Goal: Information Seeking & Learning: Find specific fact

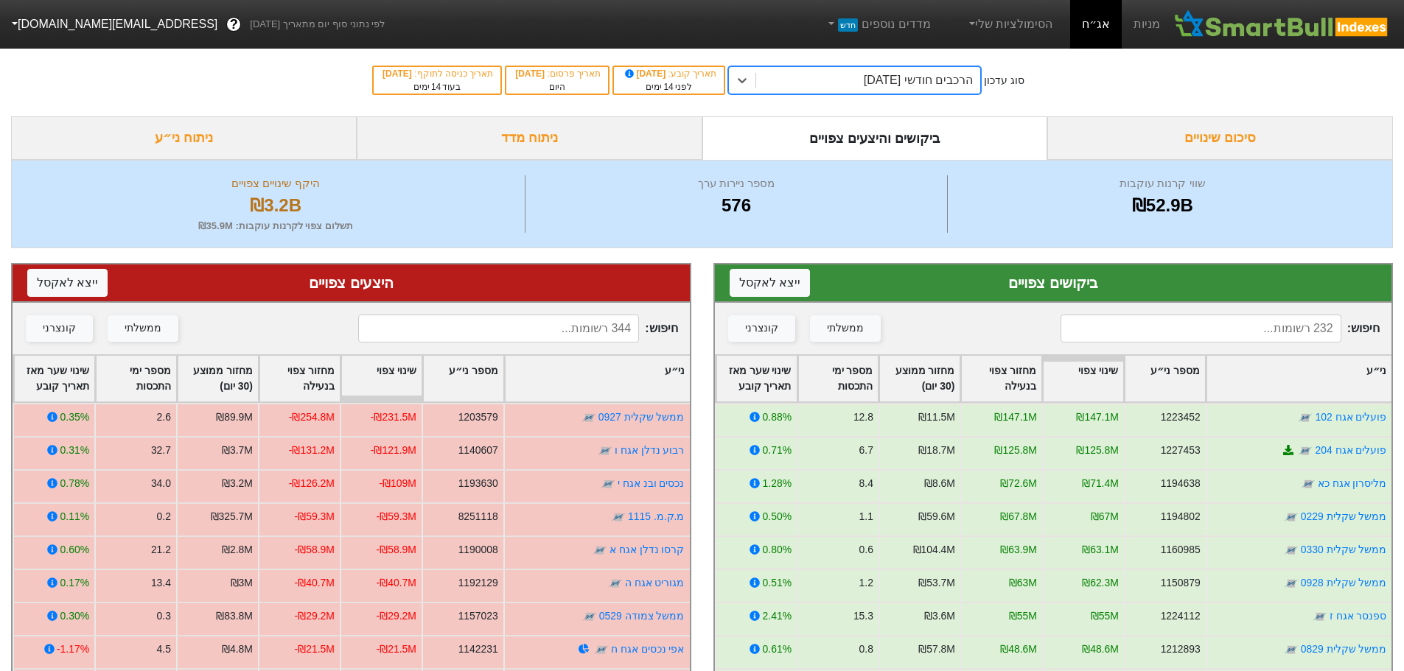
click at [881, 73] on div "הרכבים חודשי [DATE]" at bounding box center [918, 80] width 109 height 18
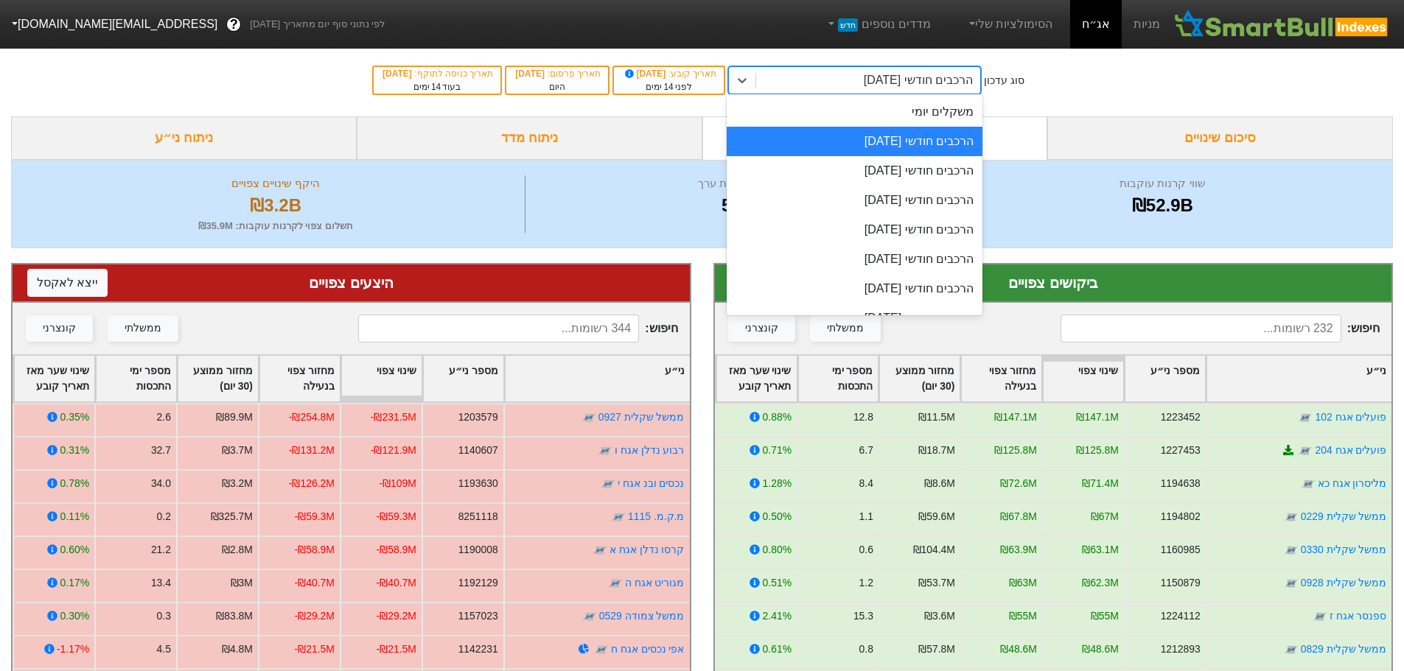
click at [884, 145] on div "הרכבים חודשי [DATE]" at bounding box center [855, 141] width 256 height 29
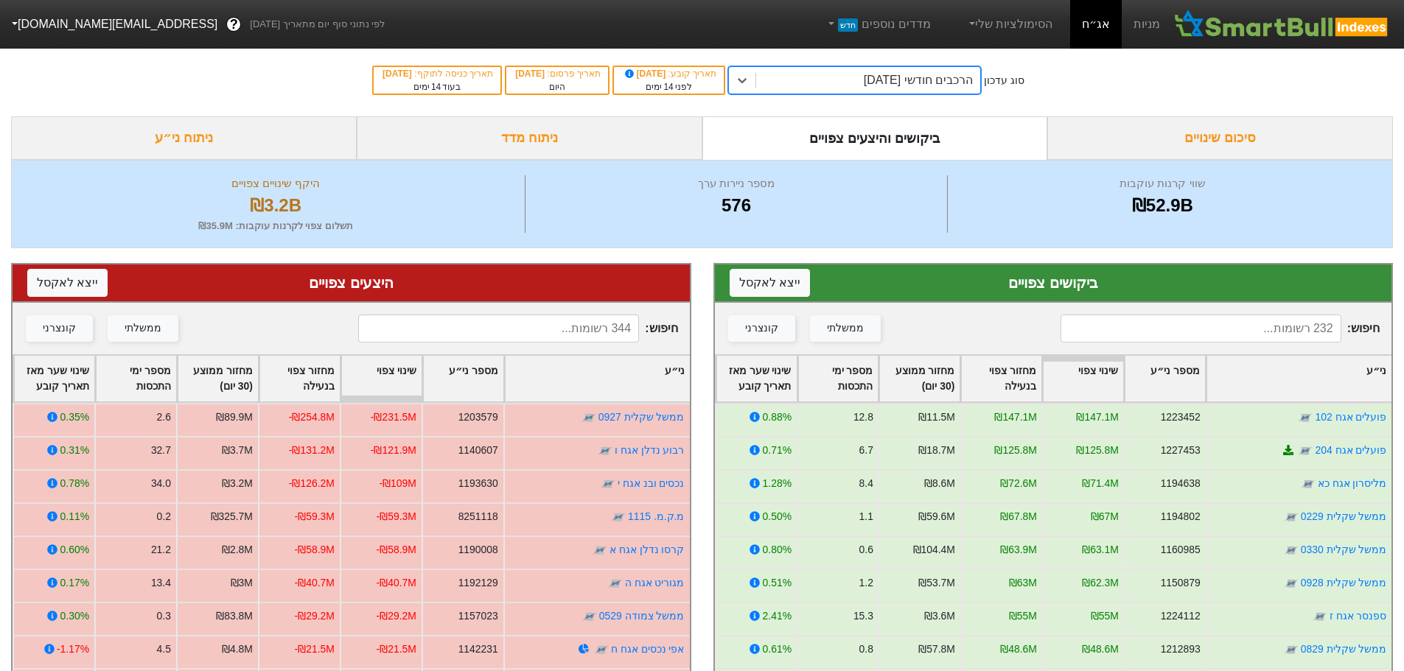
click at [1187, 329] on input at bounding box center [1201, 329] width 281 height 28
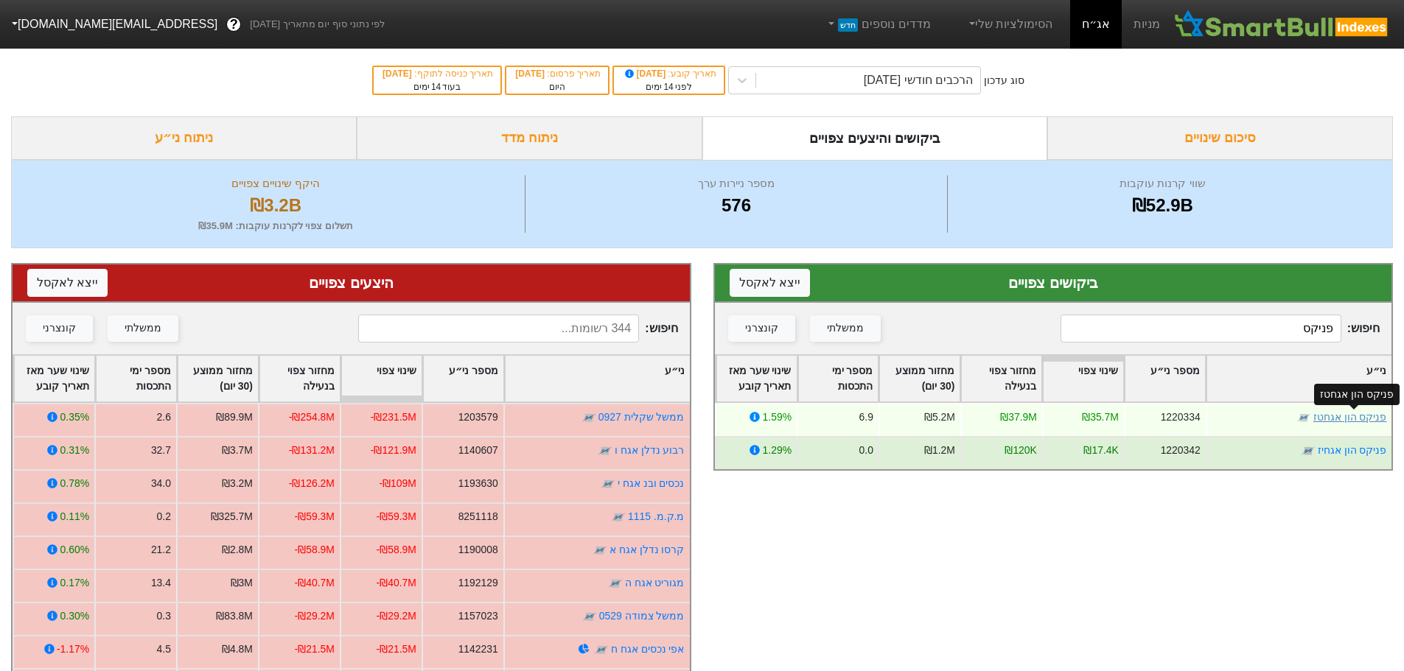
type input "פניקס"
click at [1355, 418] on link "פניקס הון אגחטז" at bounding box center [1350, 417] width 74 height 12
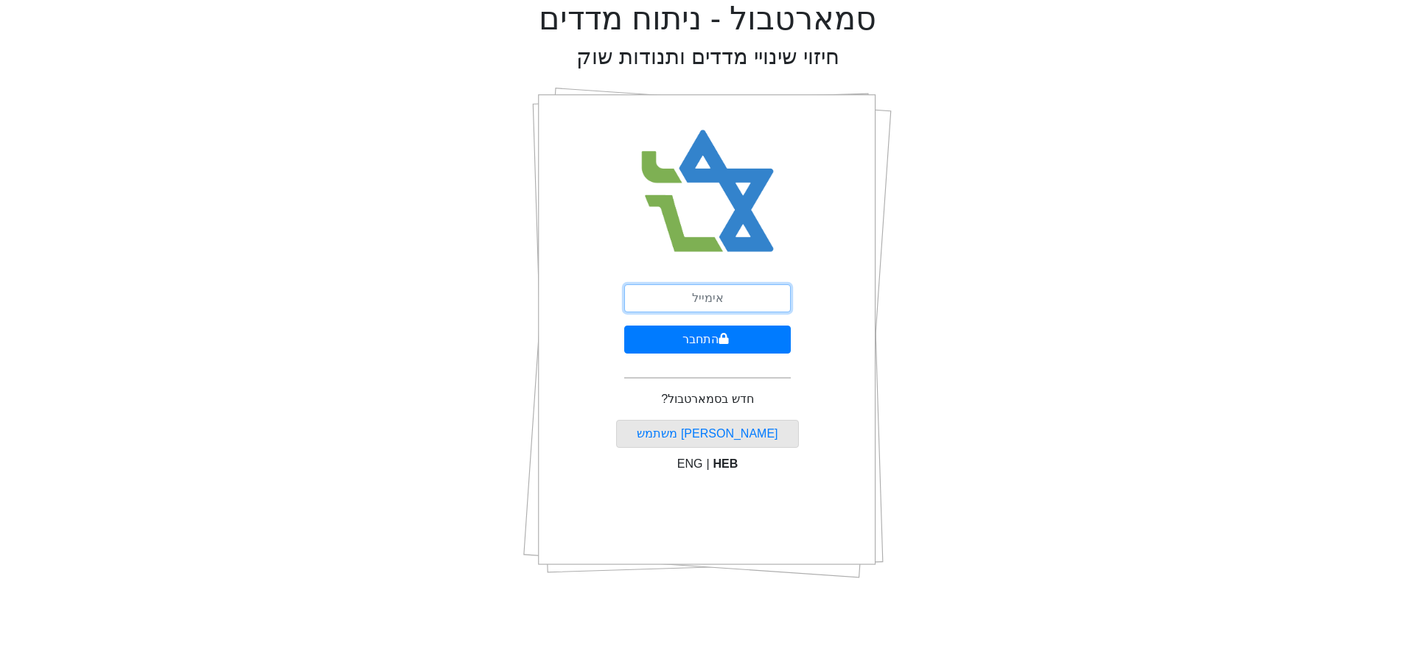
click at [723, 297] on input "email" at bounding box center [707, 298] width 167 height 28
type input "ז"
type input "[EMAIL_ADDRESS][DOMAIN_NAME]"
click at [711, 346] on button "התחבר" at bounding box center [707, 340] width 167 height 28
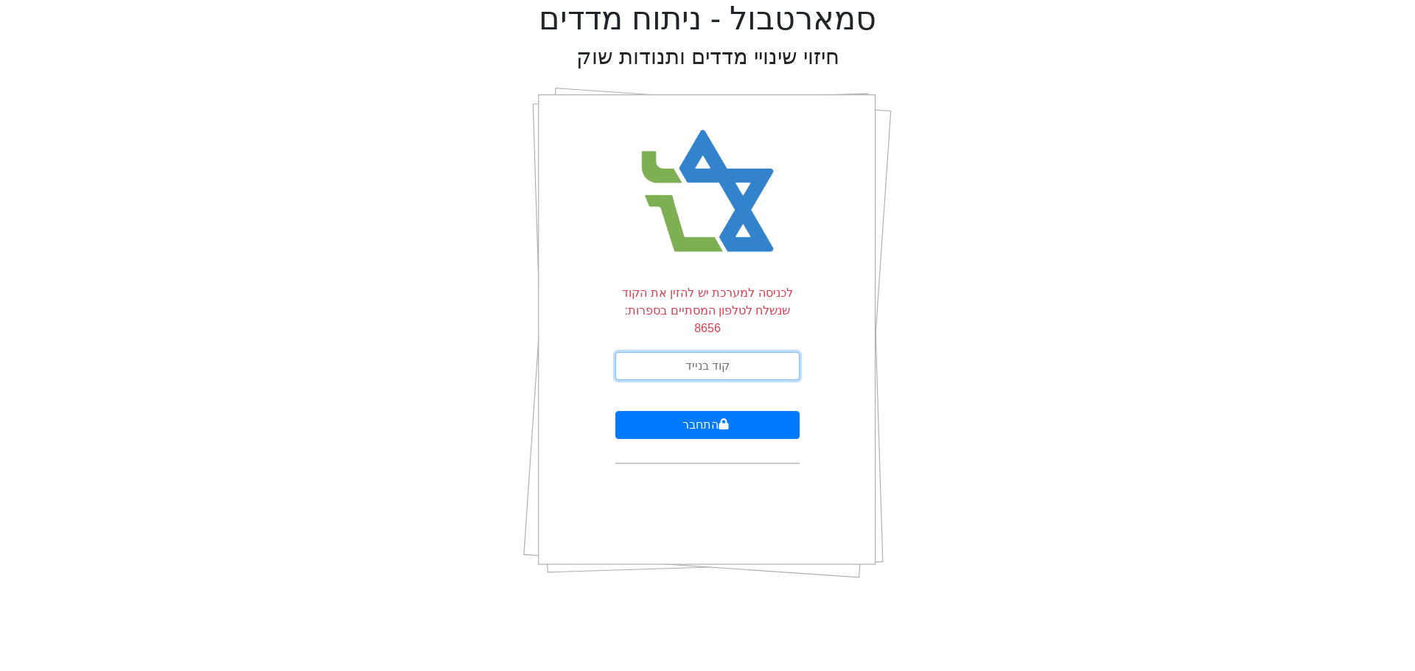
click at [678, 352] on input "text" at bounding box center [707, 366] width 184 height 28
type input "038703"
click at [615, 411] on button "התחבר" at bounding box center [707, 425] width 184 height 28
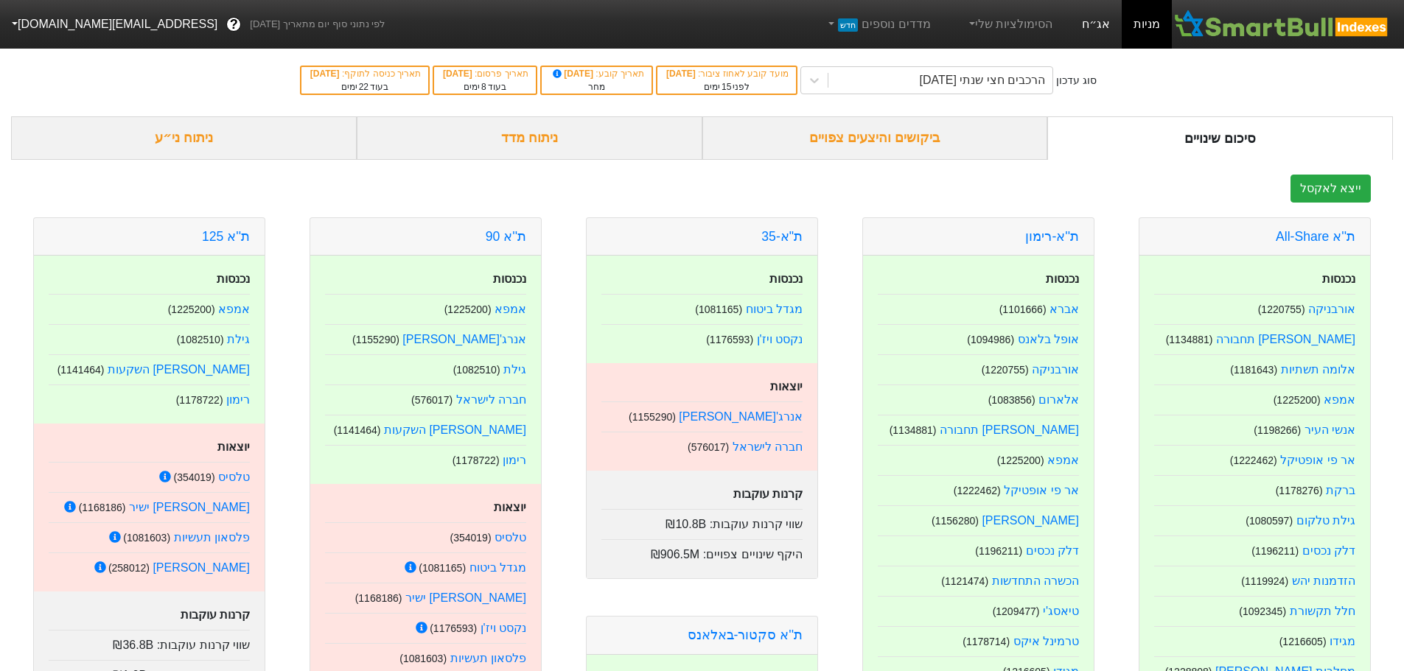
click at [1096, 27] on link "אג״ח" at bounding box center [1096, 24] width 52 height 49
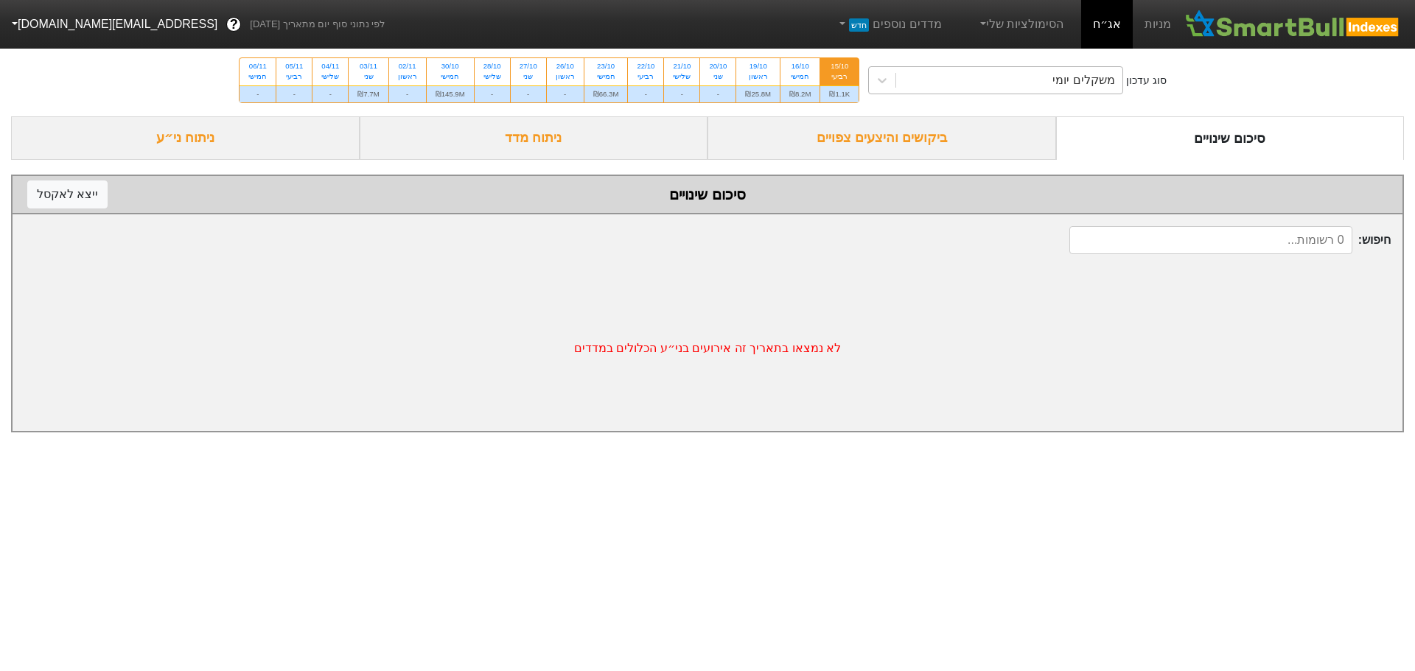
click at [985, 85] on div "משקלים יומי" at bounding box center [1009, 80] width 226 height 27
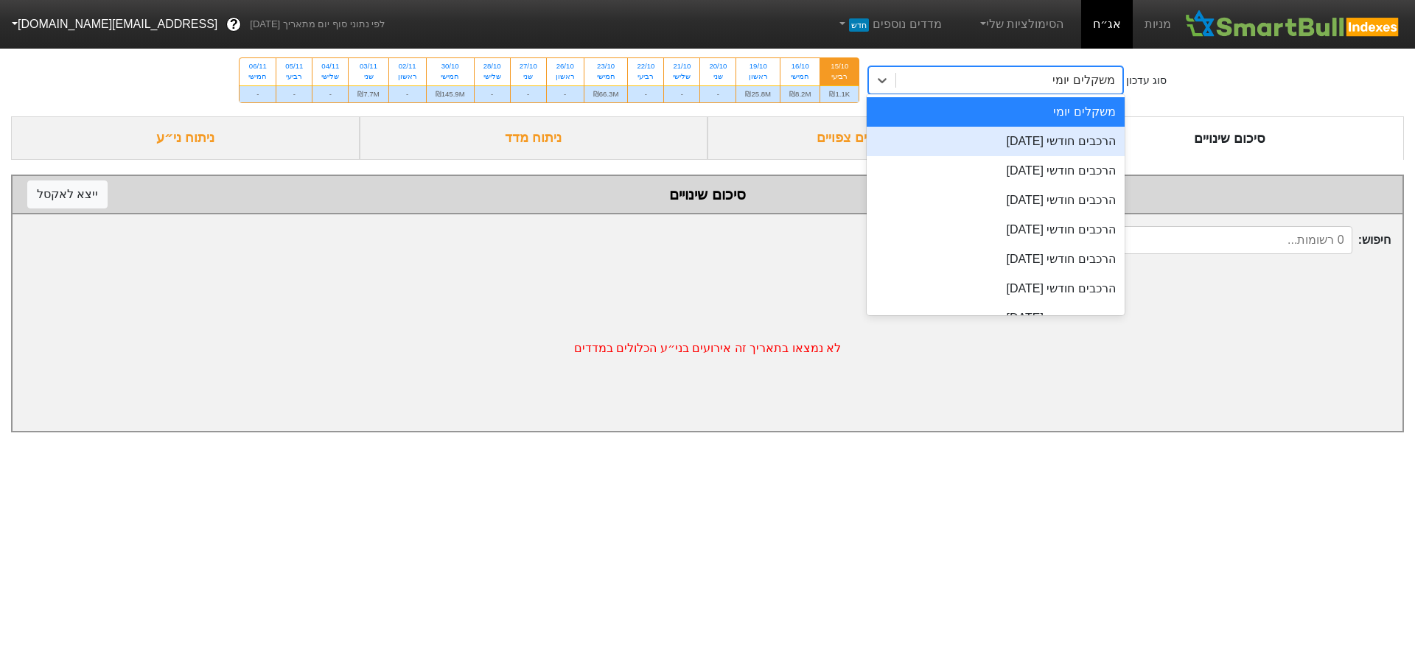
click at [985, 140] on div "הרכבים חודשי [DATE]" at bounding box center [996, 141] width 258 height 29
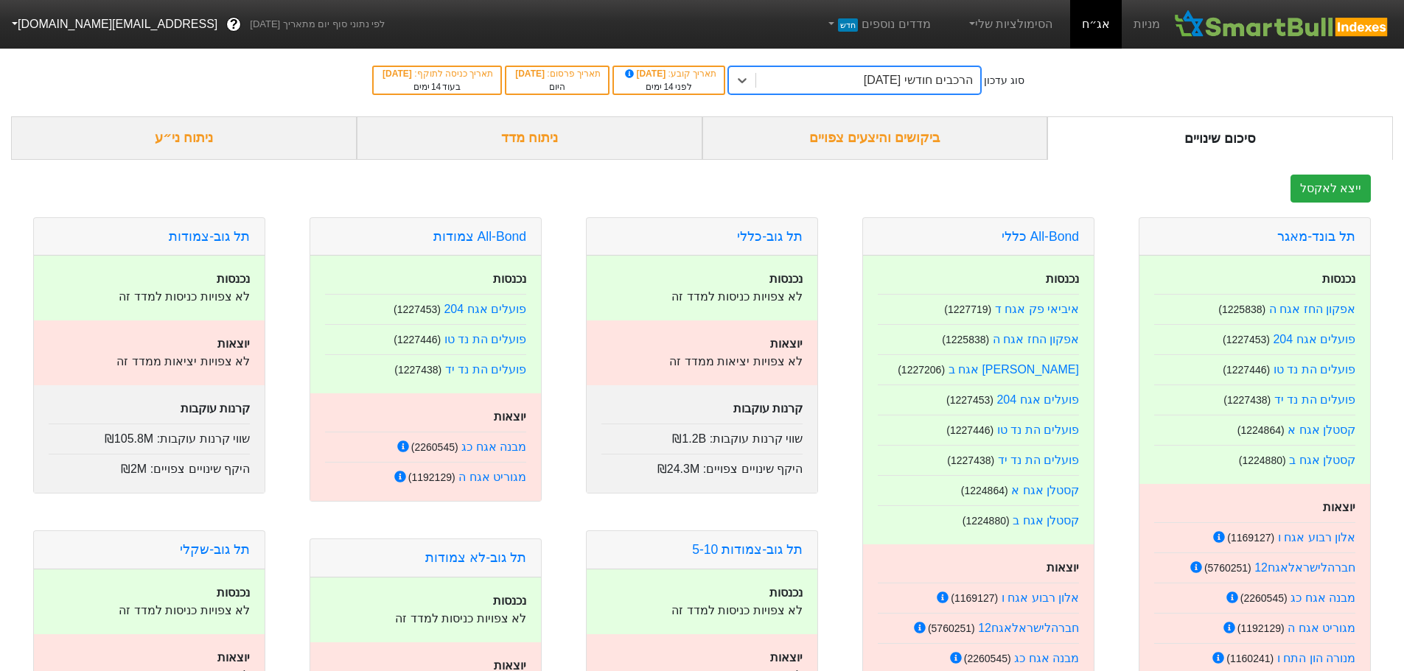
click at [893, 138] on div "ביקושים והיצעים צפויים" at bounding box center [875, 137] width 346 height 43
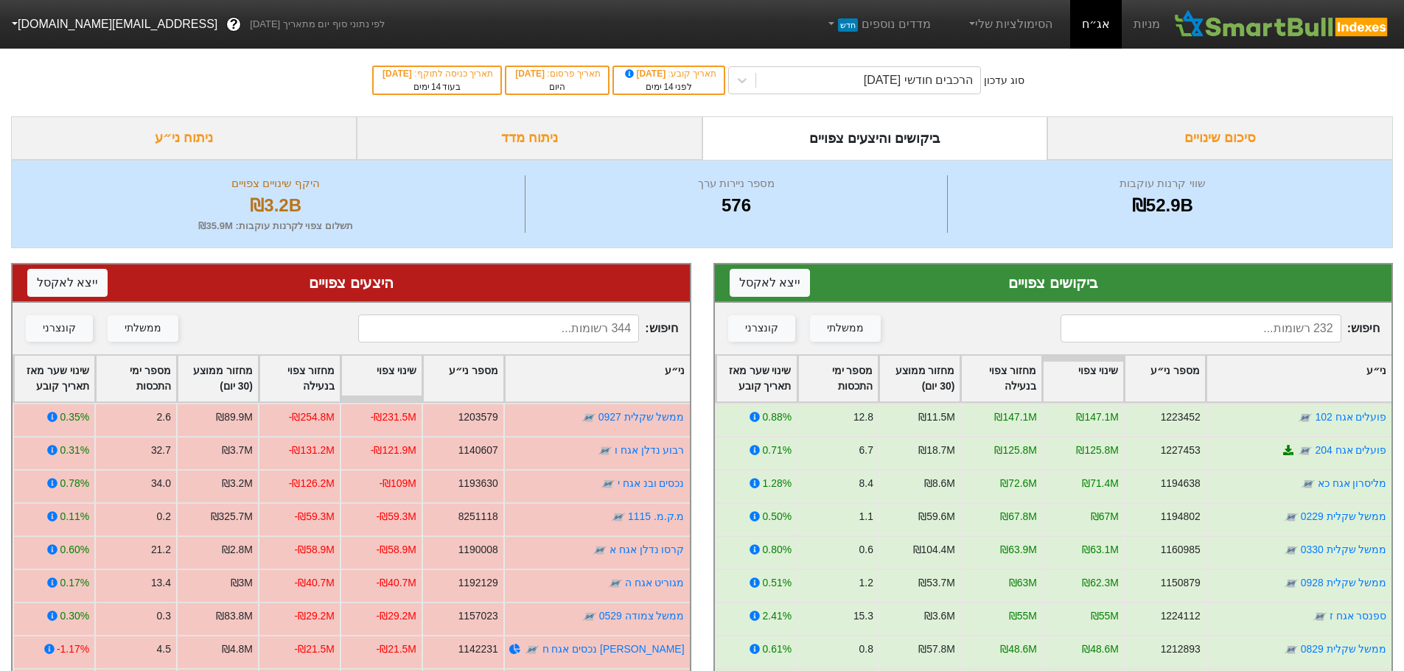
click at [1299, 335] on input at bounding box center [1201, 329] width 281 height 28
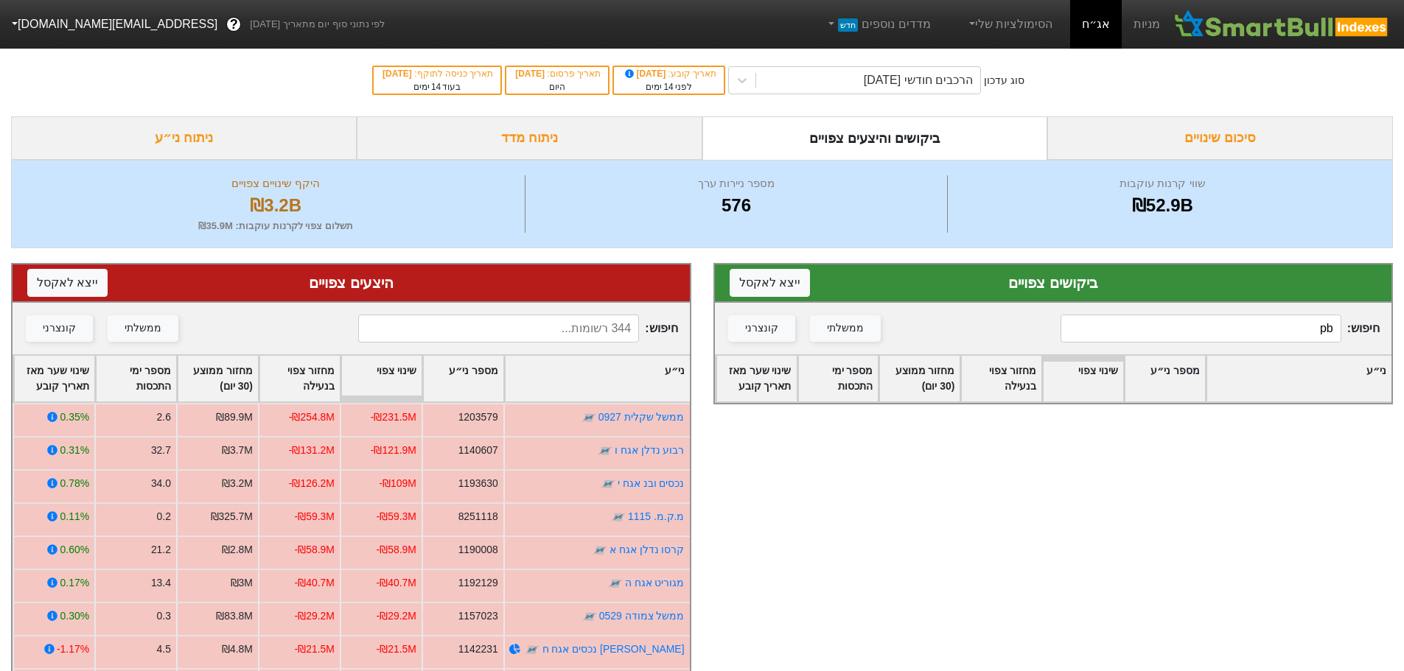
type input "p"
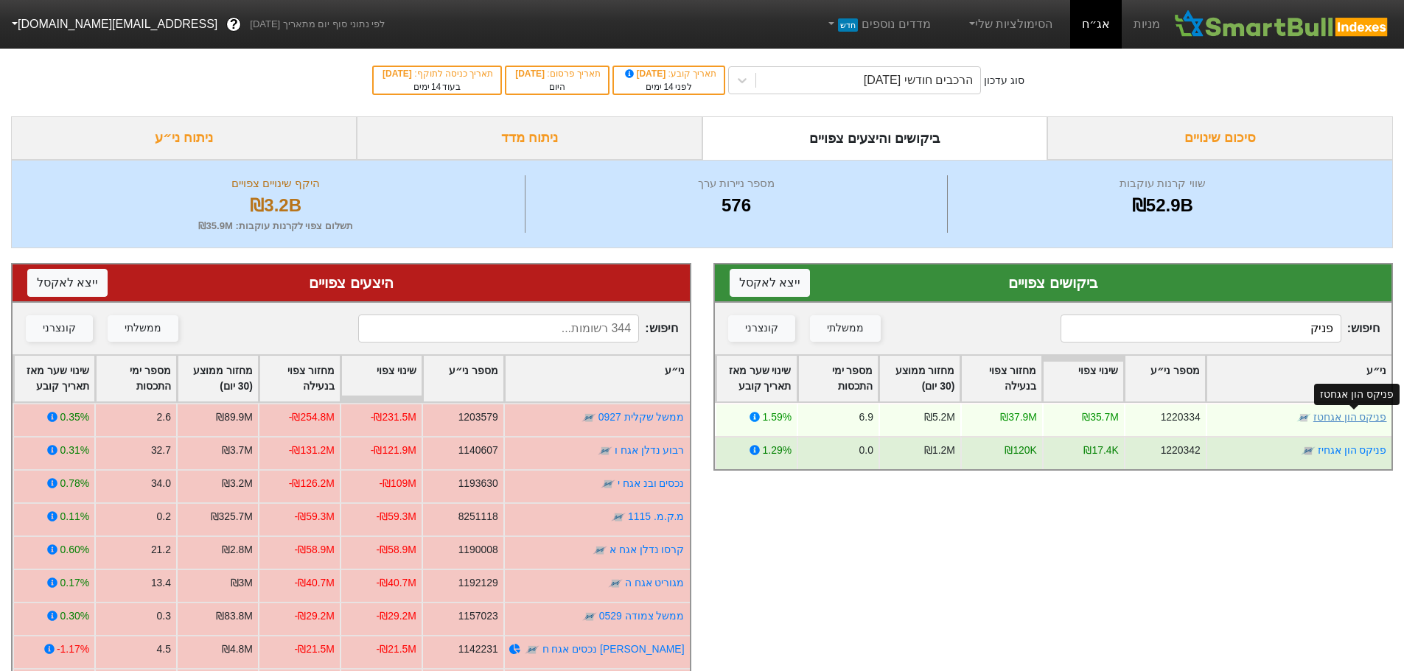
type input "פניק"
click at [1343, 415] on link "פניקס הון אגחטז" at bounding box center [1350, 417] width 74 height 12
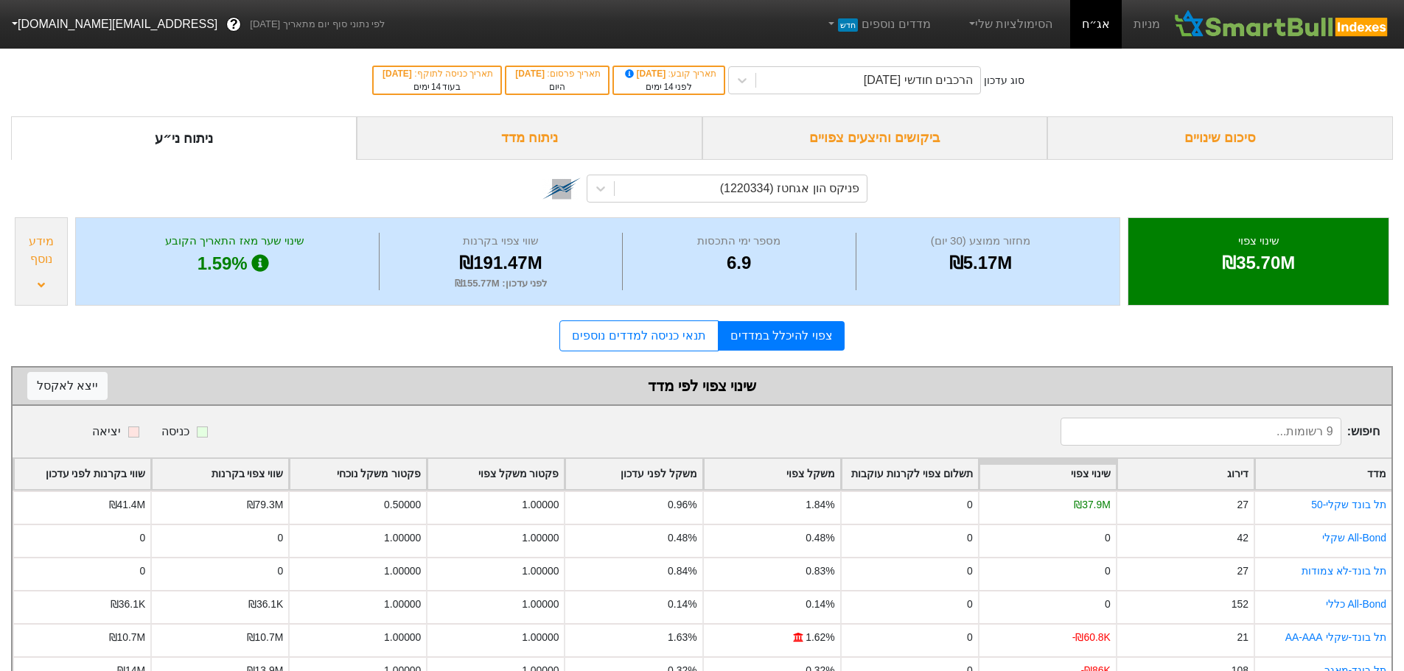
click at [865, 139] on div "ביקושים והיצעים צפויים" at bounding box center [875, 137] width 346 height 43
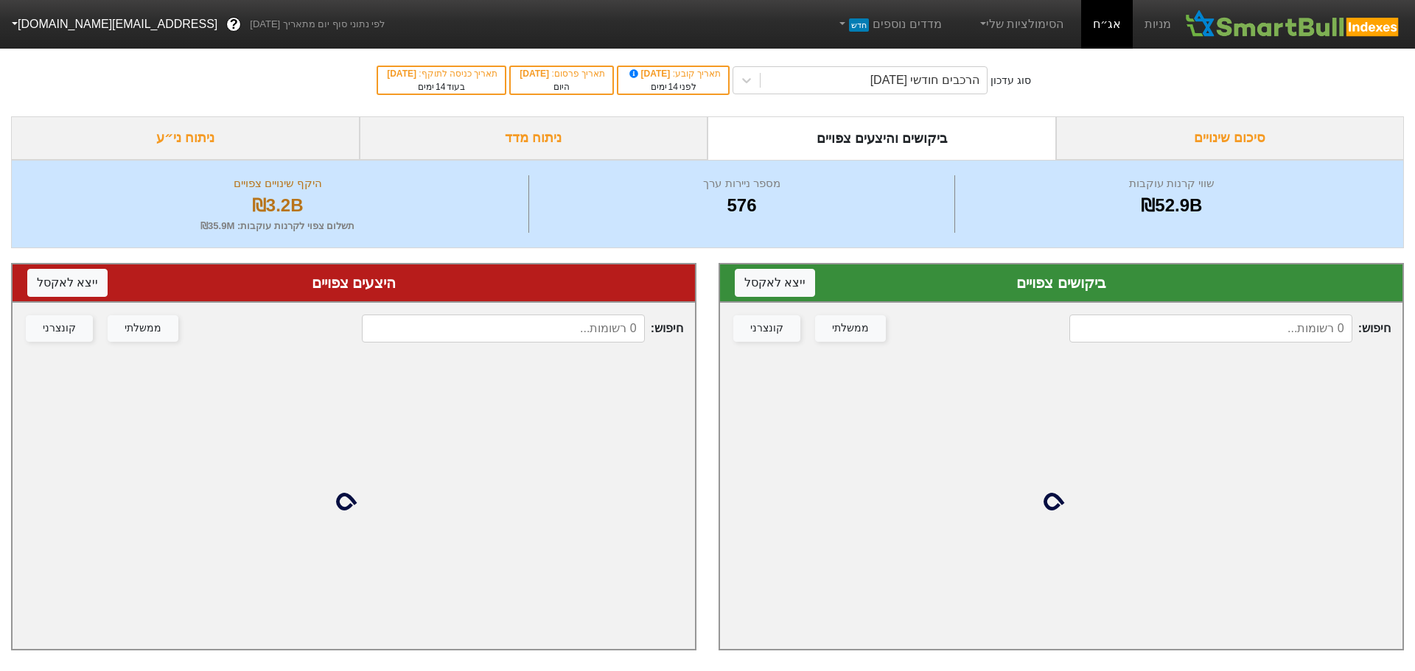
click at [1241, 333] on input at bounding box center [1210, 329] width 283 height 28
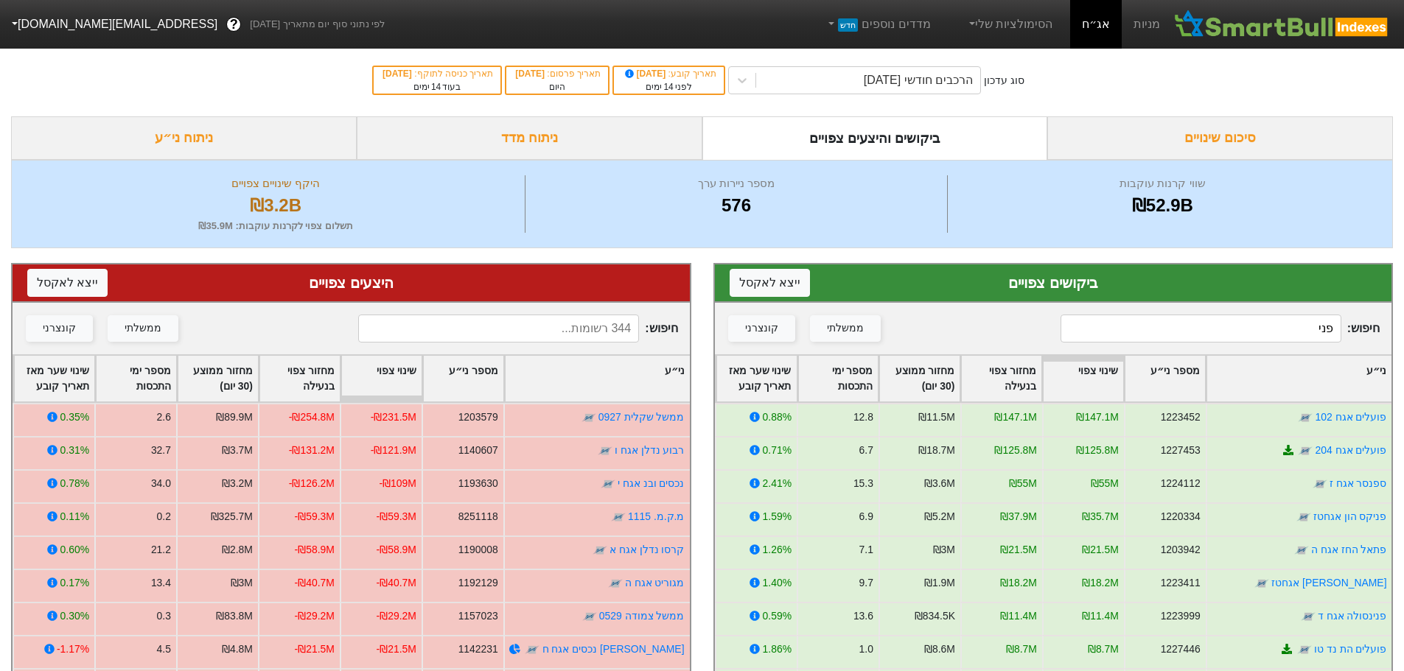
type input "פניק"
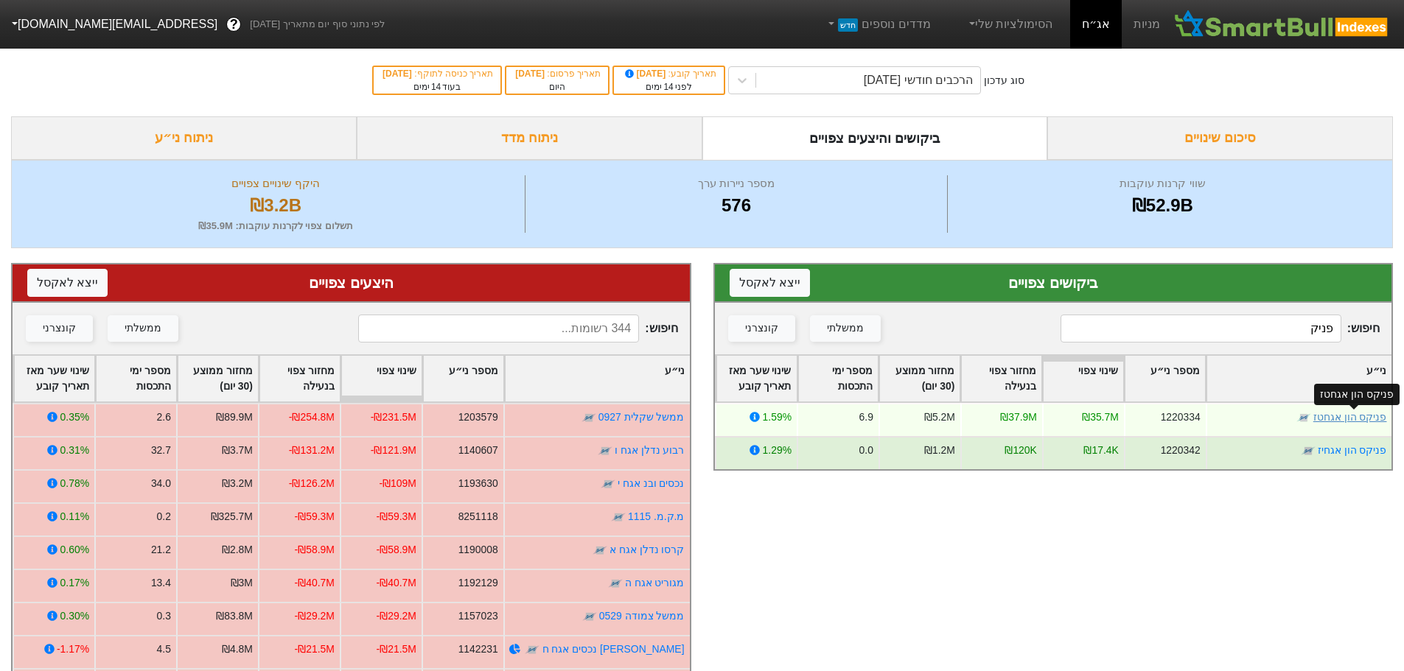
click at [1351, 415] on link "פניקס הון אגחטז" at bounding box center [1350, 417] width 74 height 12
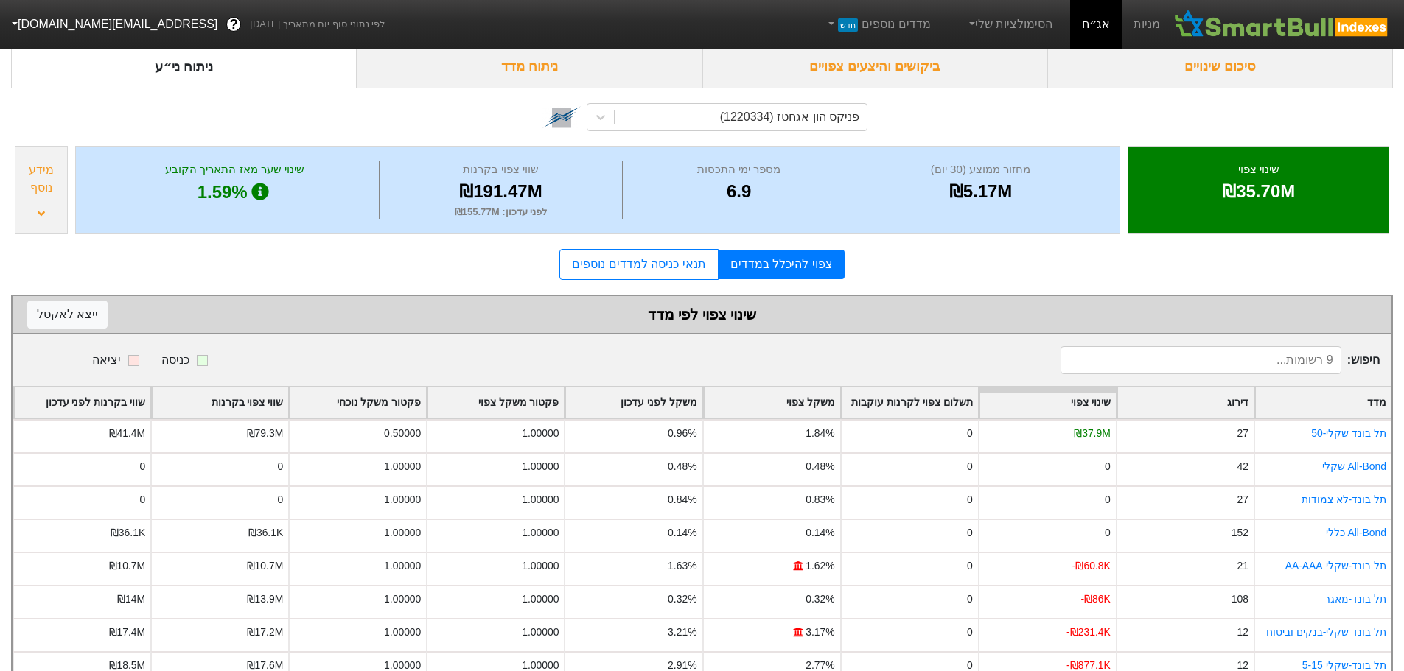
scroll to position [145, 0]
